Goal: Task Accomplishment & Management: Manage account settings

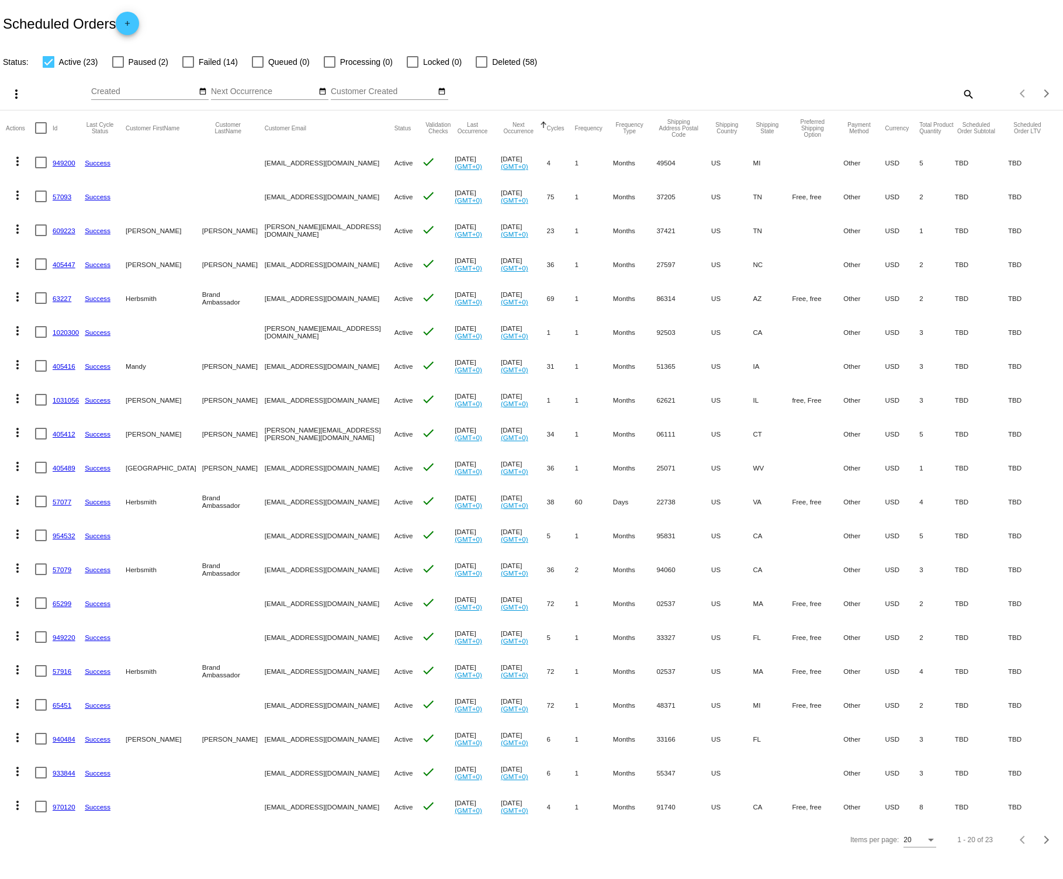
click at [61, 399] on link "1031056" at bounding box center [66, 400] width 26 height 8
